Goal: Task Accomplishment & Management: Manage account settings

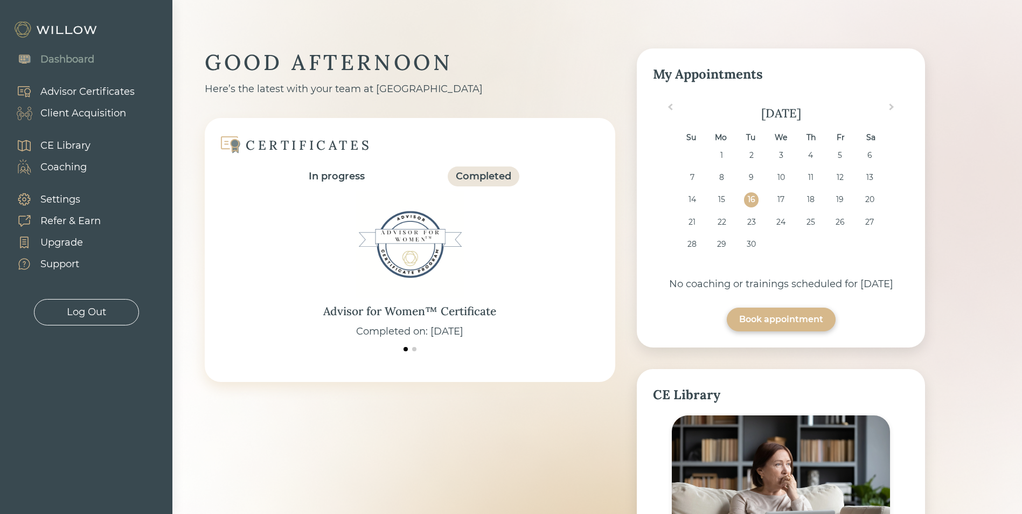
click at [81, 109] on div "Client Acquisition" at bounding box center [83, 113] width 86 height 15
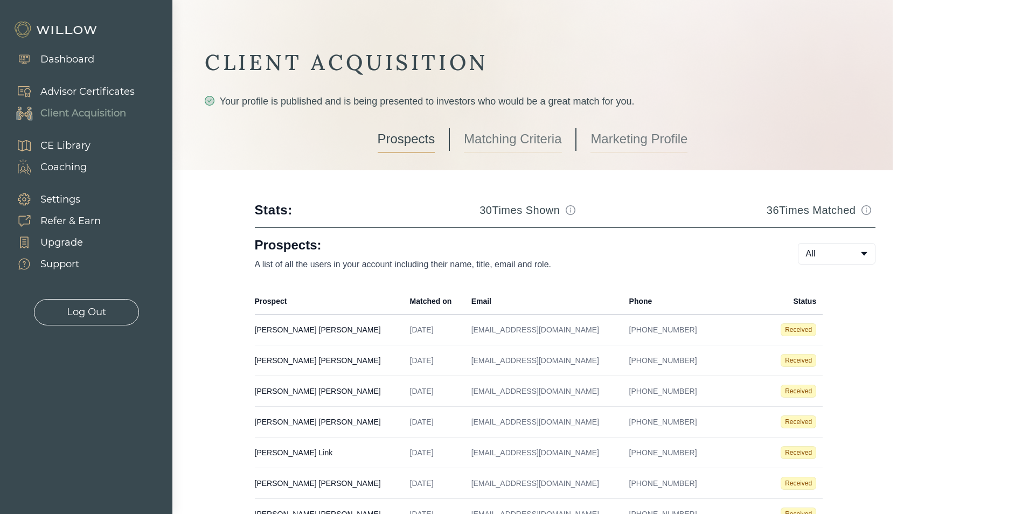
click at [275, 333] on td "[PERSON_NAME] Created on [DATE] Email [EMAIL_ADDRESS][DOMAIN_NAME] Phone [PHONE…" at bounding box center [329, 330] width 149 height 31
select select "3"
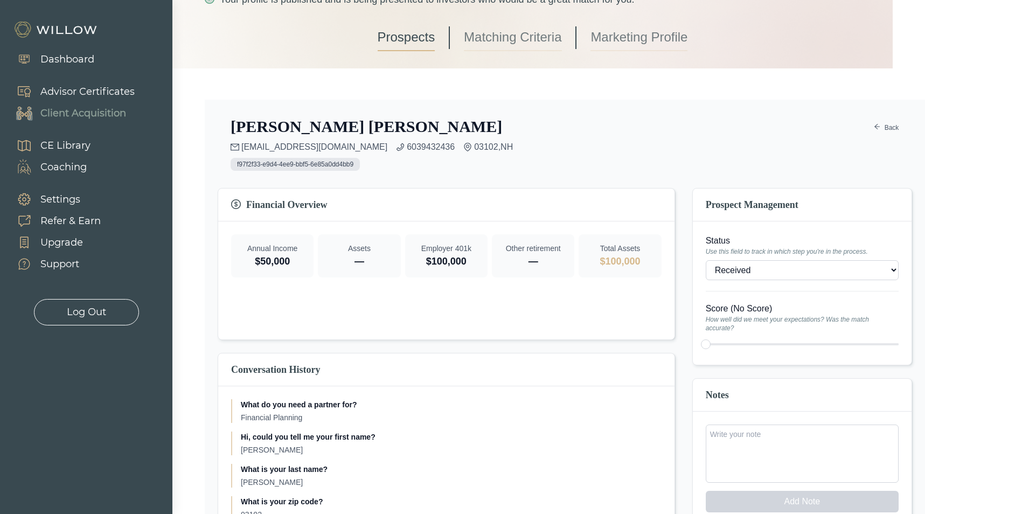
scroll to position [54, 0]
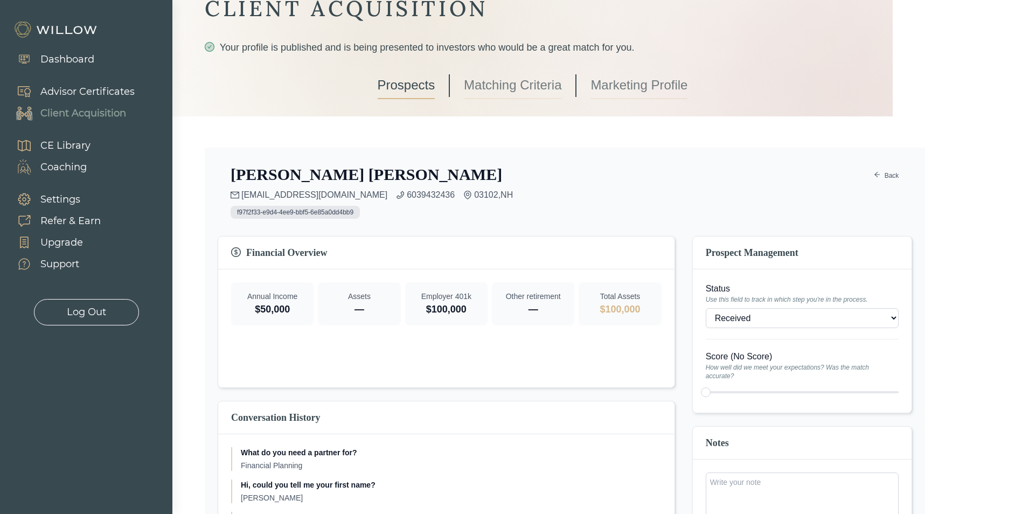
drag, startPoint x: 415, startPoint y: 85, endPoint x: 451, endPoint y: 105, distance: 41.0
click at [415, 85] on link "Prospects" at bounding box center [407, 85] width 58 height 27
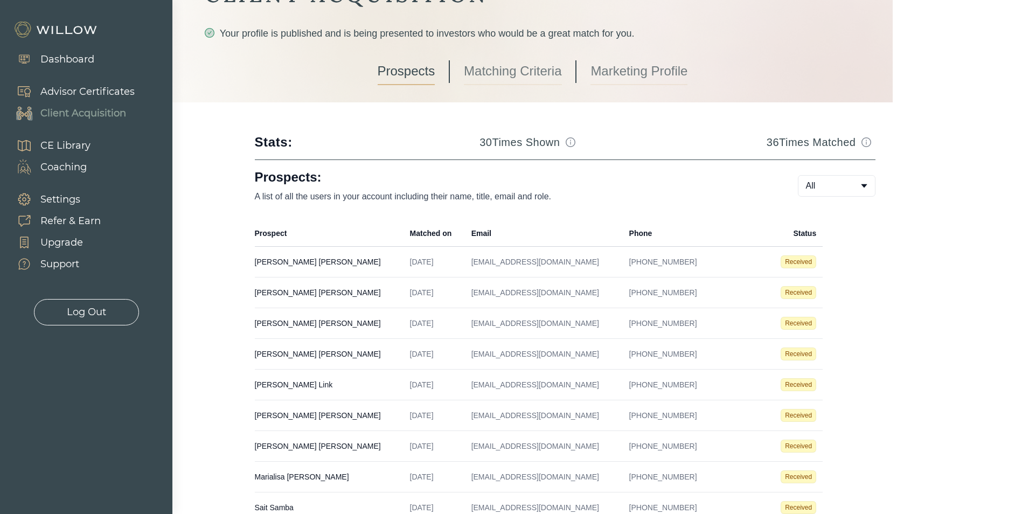
scroll to position [216, 0]
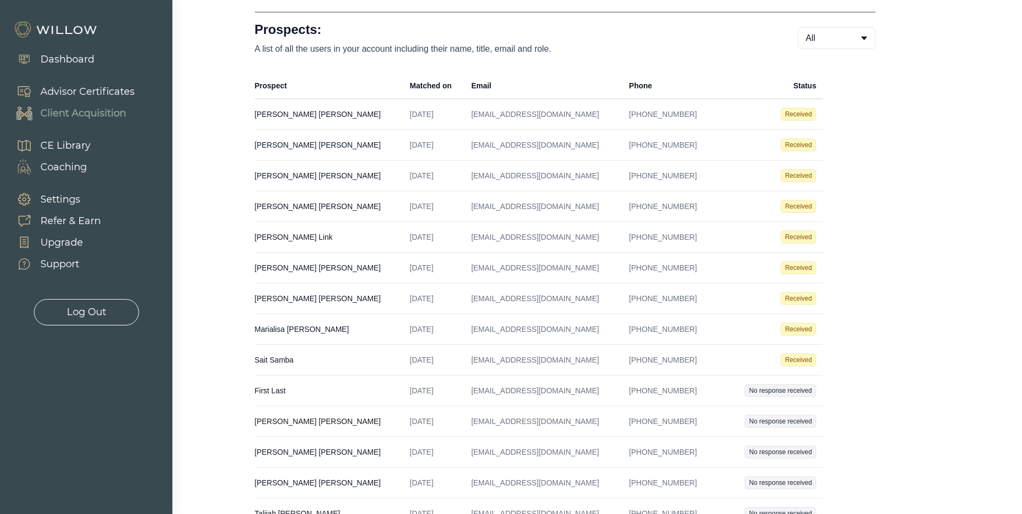
click at [800, 359] on span "Received" at bounding box center [799, 360] width 36 height 13
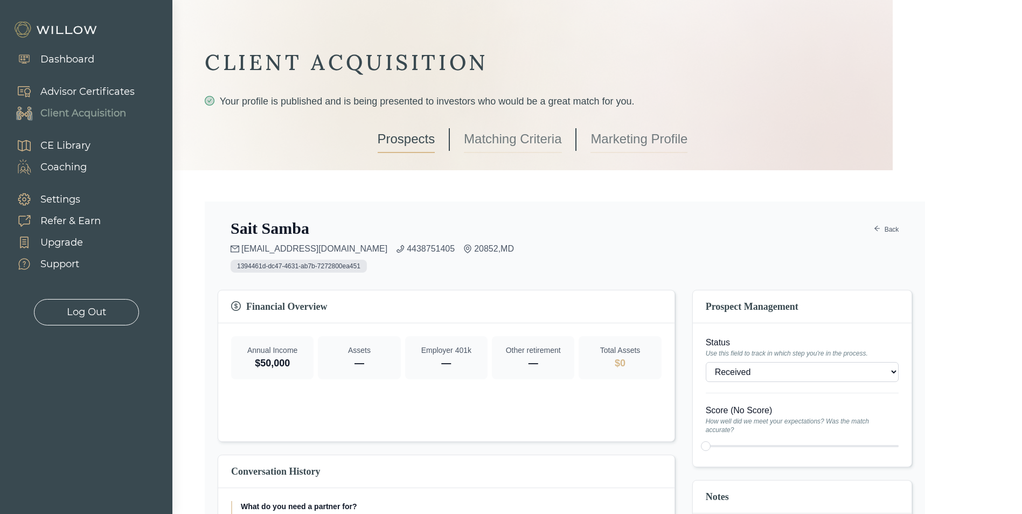
click at [776, 376] on select "- Won (Matched) Received Bad lead Not ready to move forward No response receive…" at bounding box center [802, 372] width 193 height 20
select select "2"
click at [428, 141] on link "Prospects" at bounding box center [407, 139] width 58 height 27
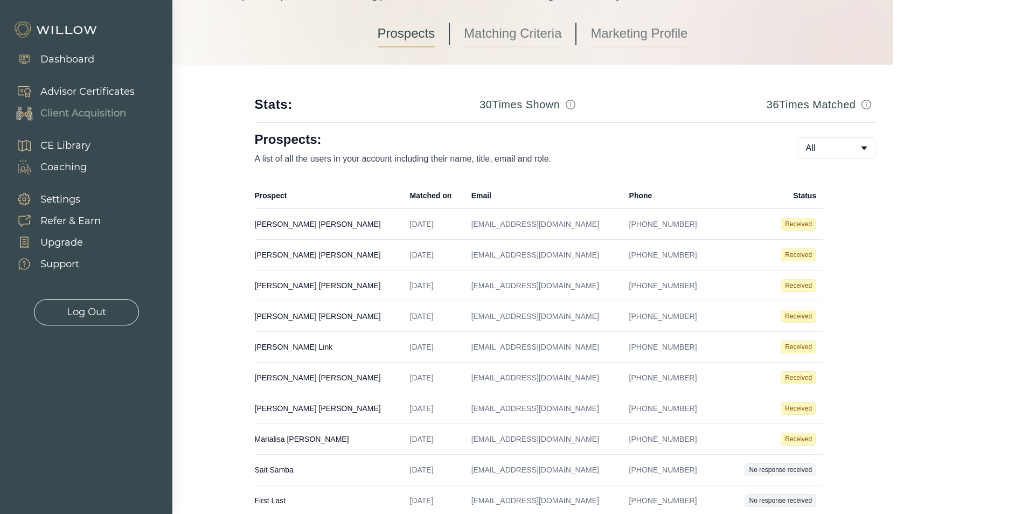
scroll to position [108, 0]
